Goal: Task Accomplishment & Management: Manage account settings

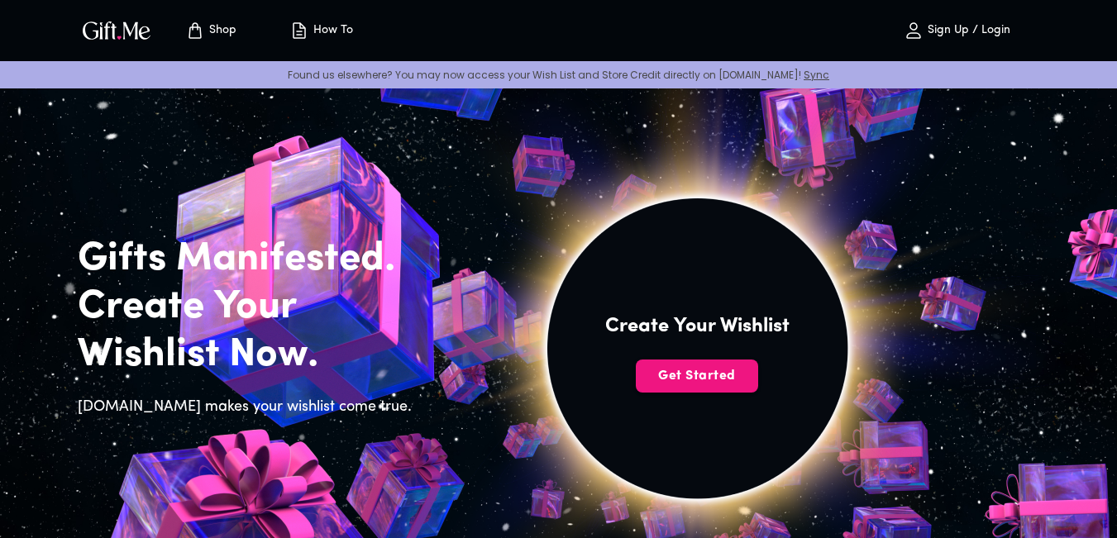
click at [969, 27] on p "Sign Up / Login" at bounding box center [967, 31] width 87 height 14
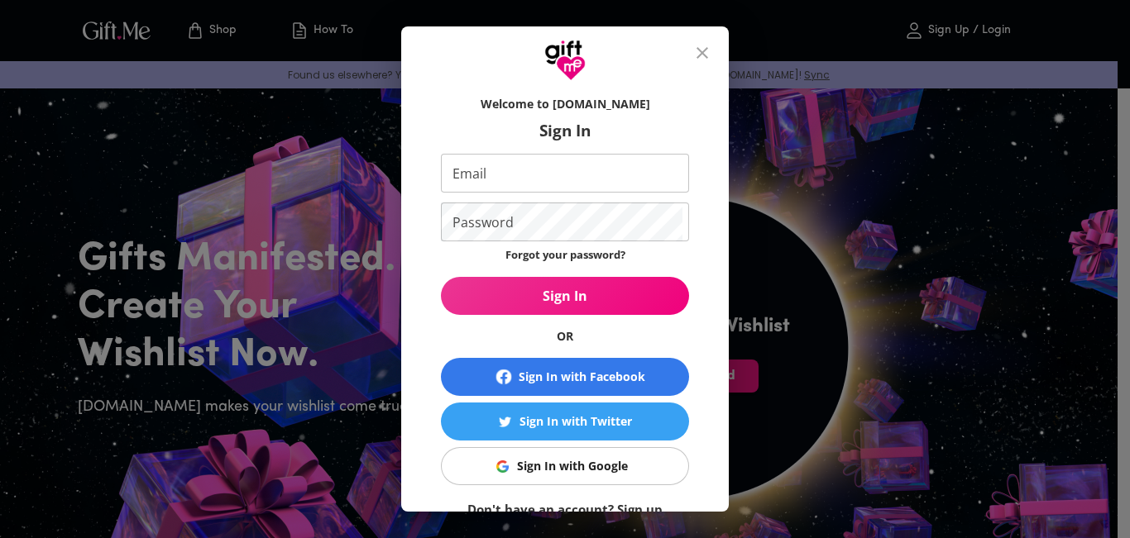
click at [554, 475] on div "Sign In with Google" at bounding box center [572, 466] width 111 height 18
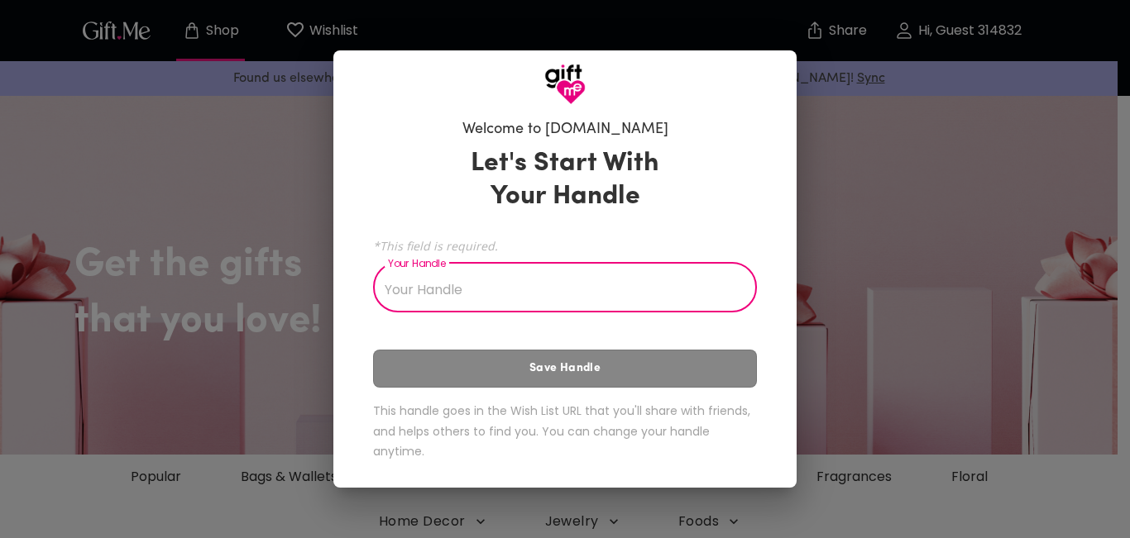
click at [605, 294] on input "Your Handle" at bounding box center [556, 289] width 366 height 46
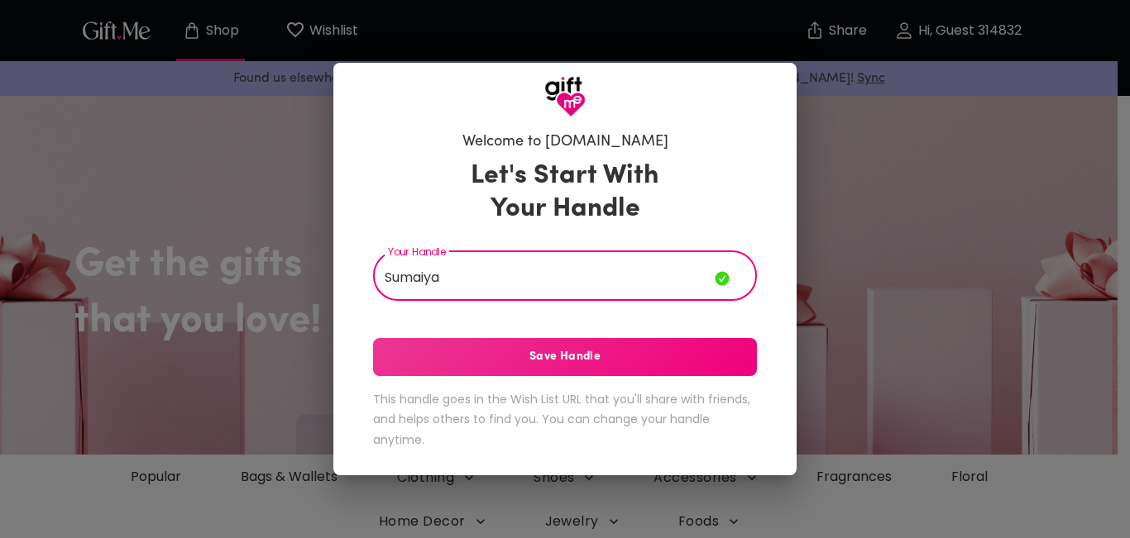
type input "Sumaiya"
click at [608, 350] on span "Save Handle" at bounding box center [565, 357] width 384 height 18
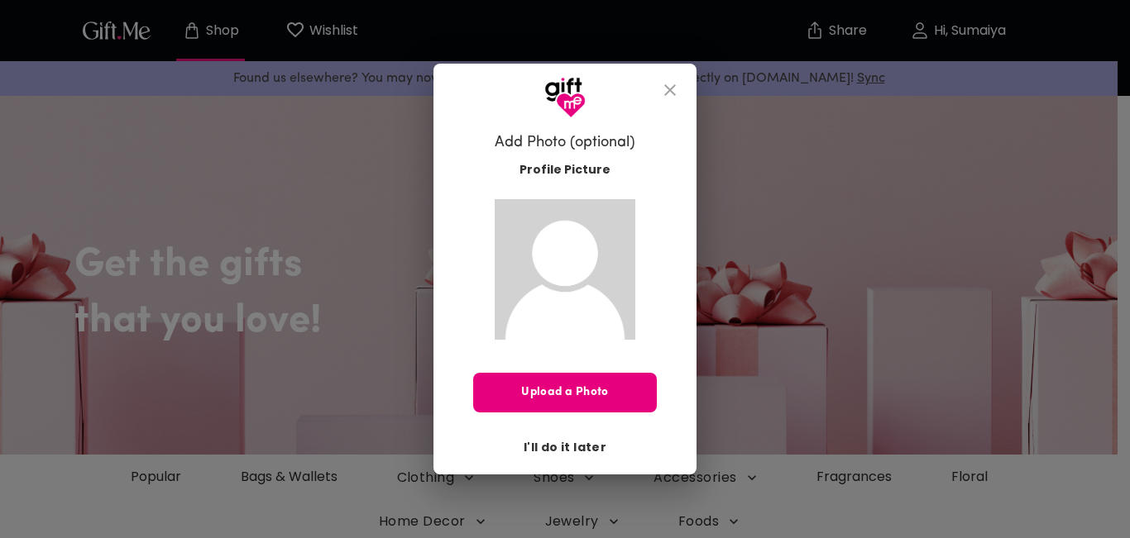
click at [562, 453] on span "I'll do it later" at bounding box center [565, 447] width 83 height 18
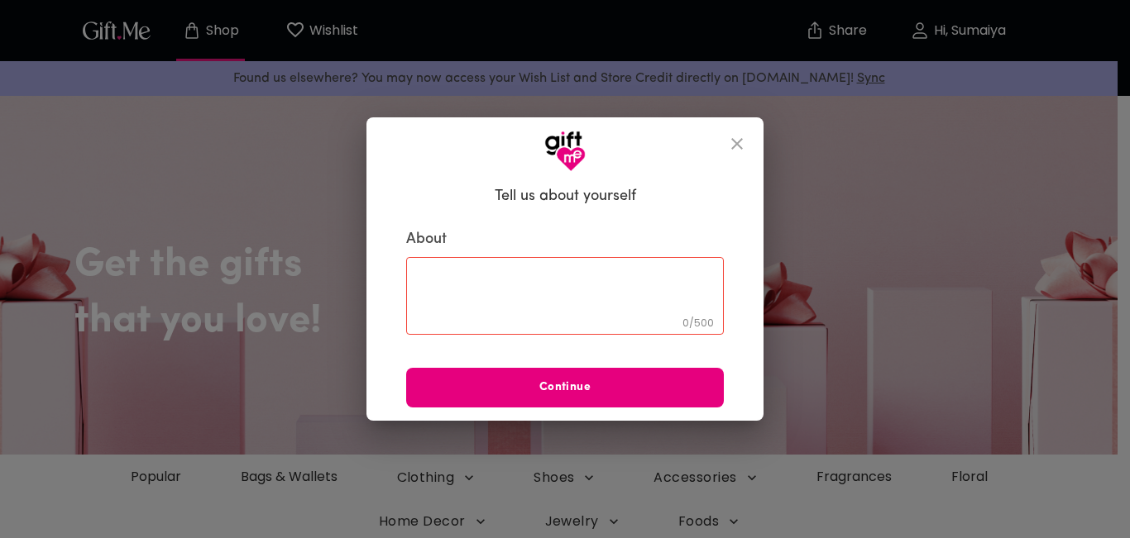
click at [545, 299] on textarea at bounding box center [565, 296] width 294 height 47
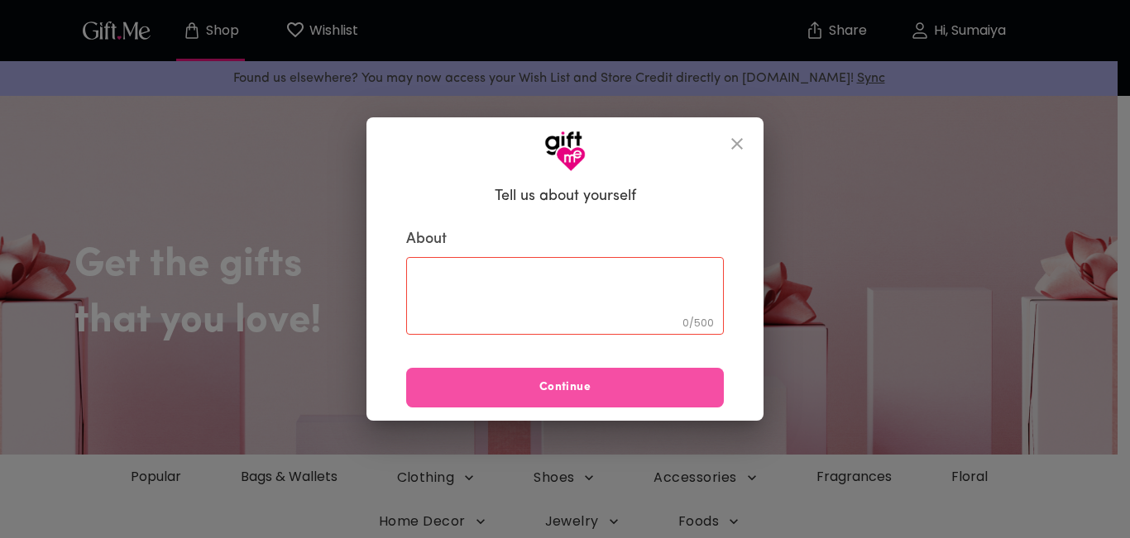
click at [563, 383] on span "Continue" at bounding box center [565, 388] width 318 height 18
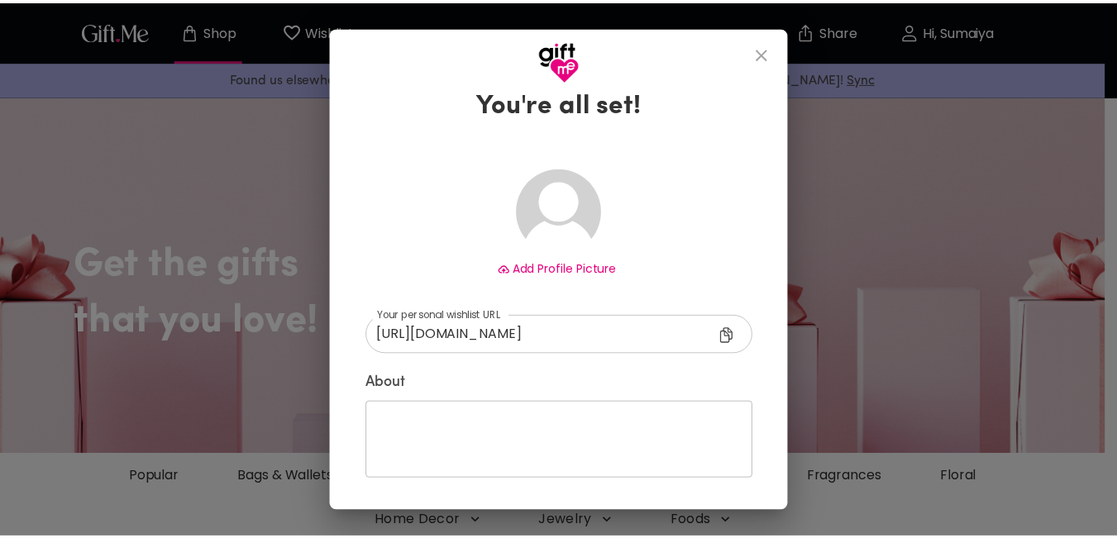
scroll to position [7, 0]
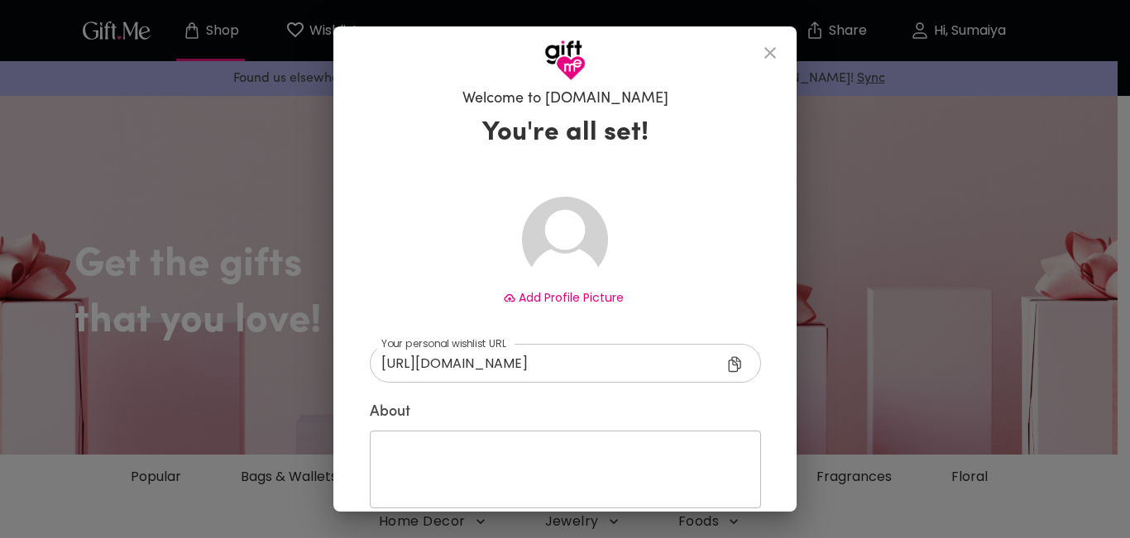
click at [780, 51] on icon "close" at bounding box center [770, 53] width 20 height 20
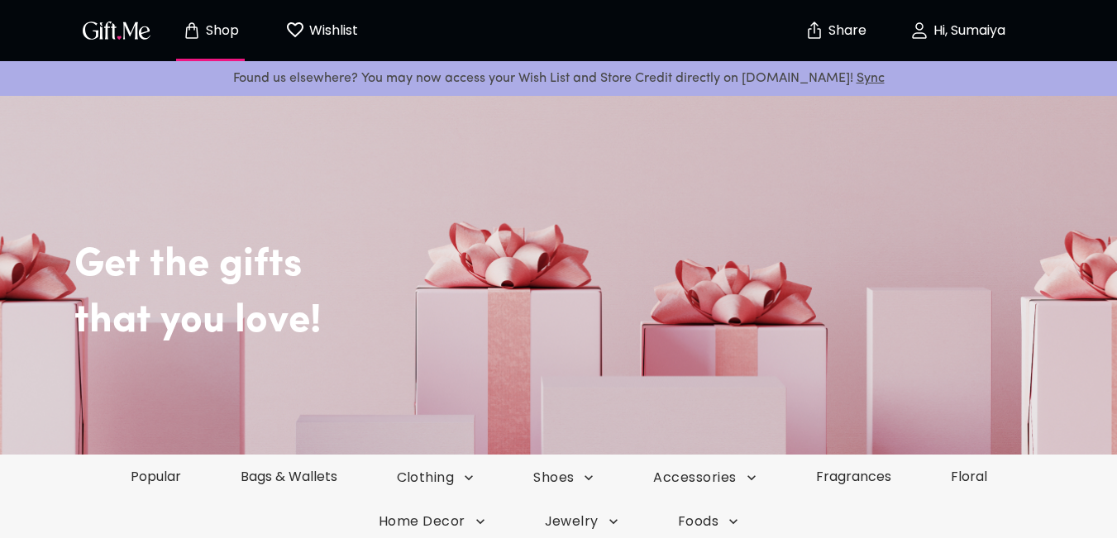
click at [305, 29] on p "Wishlist" at bounding box center [331, 31] width 53 height 22
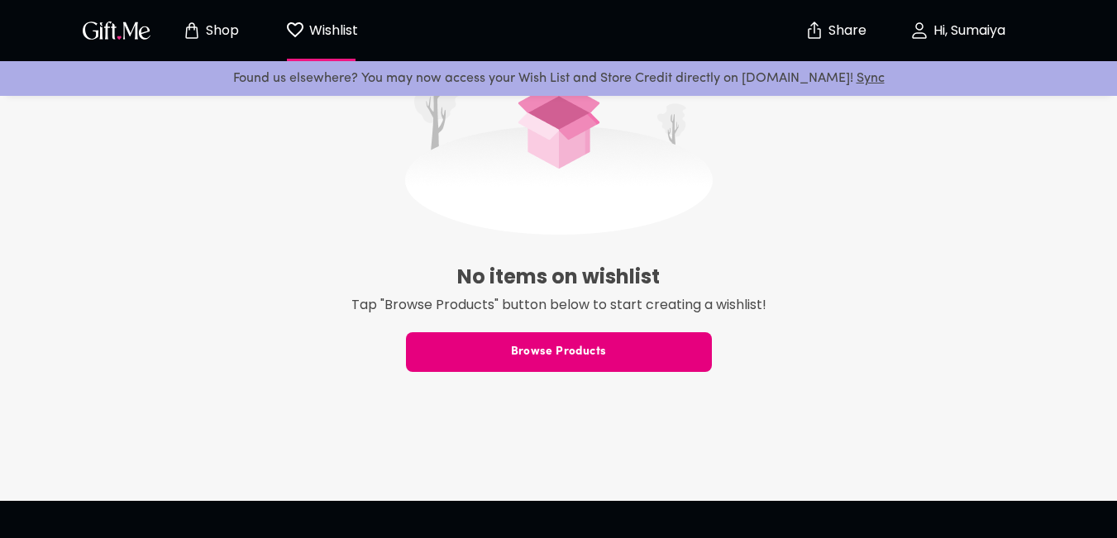
scroll to position [579, 0]
